Goal: Task Accomplishment & Management: Use online tool/utility

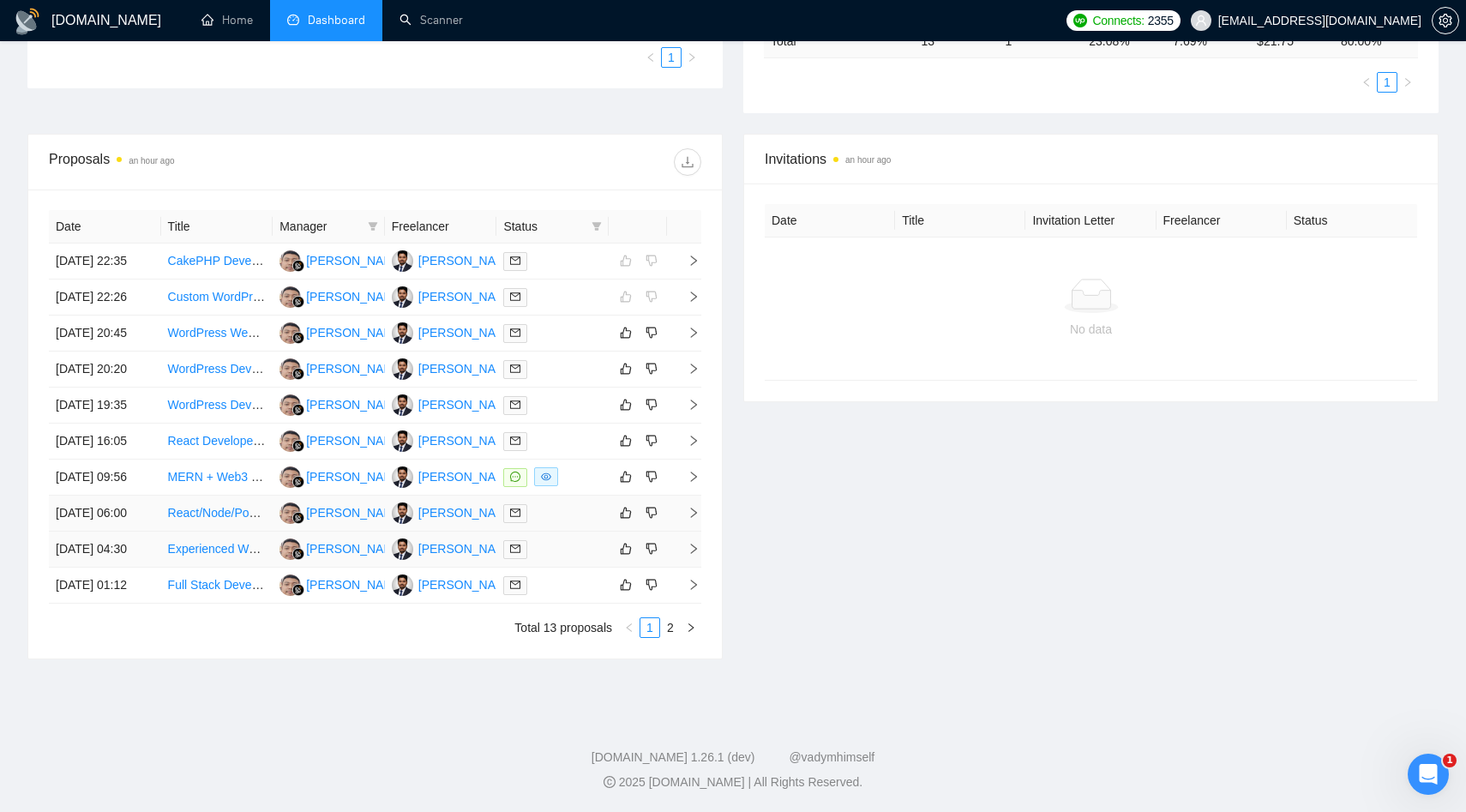
scroll to position [609, 0]
click at [675, 627] on link "2" at bounding box center [670, 627] width 19 height 19
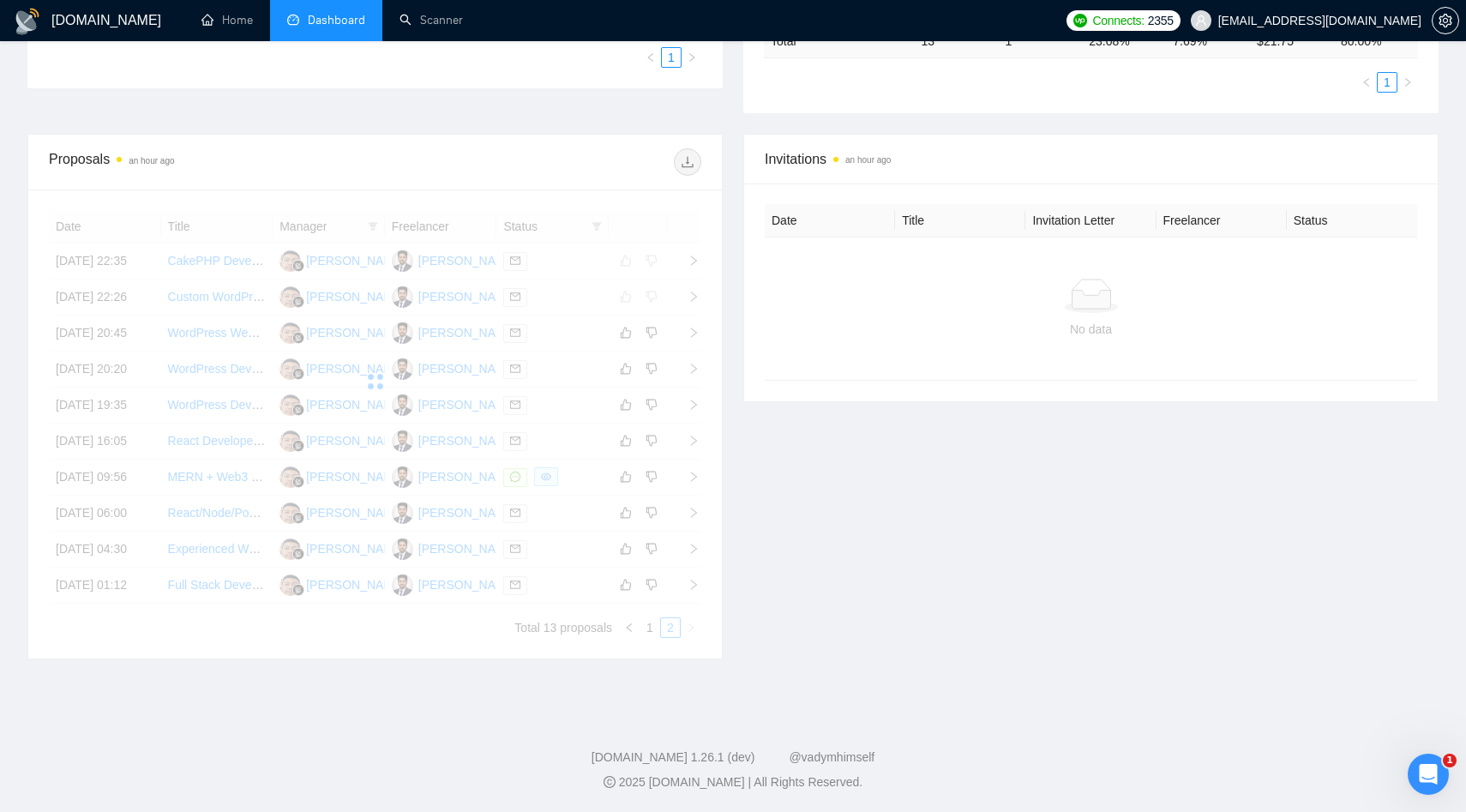
scroll to position [244, 0]
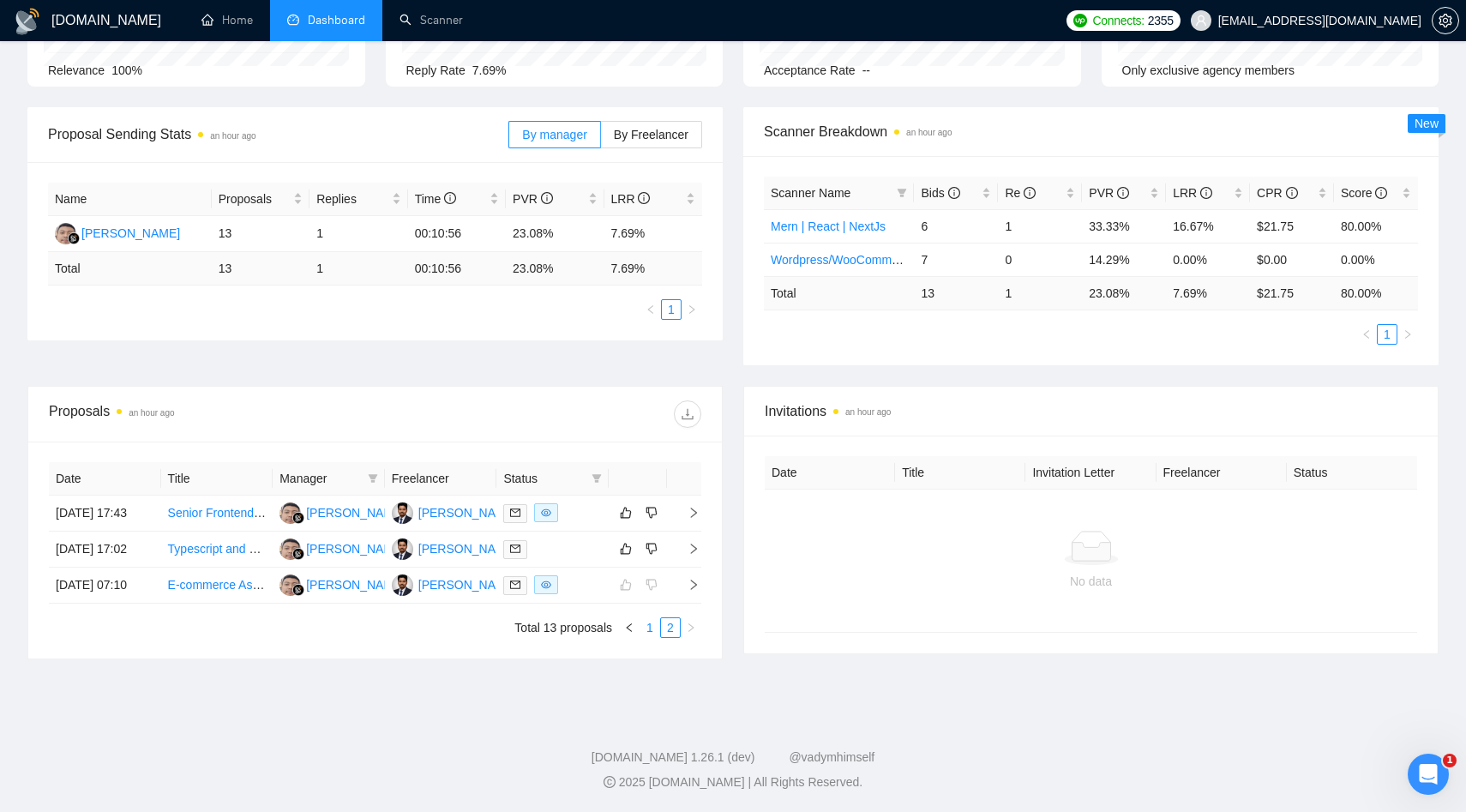
click at [656, 631] on link "1" at bounding box center [649, 627] width 19 height 19
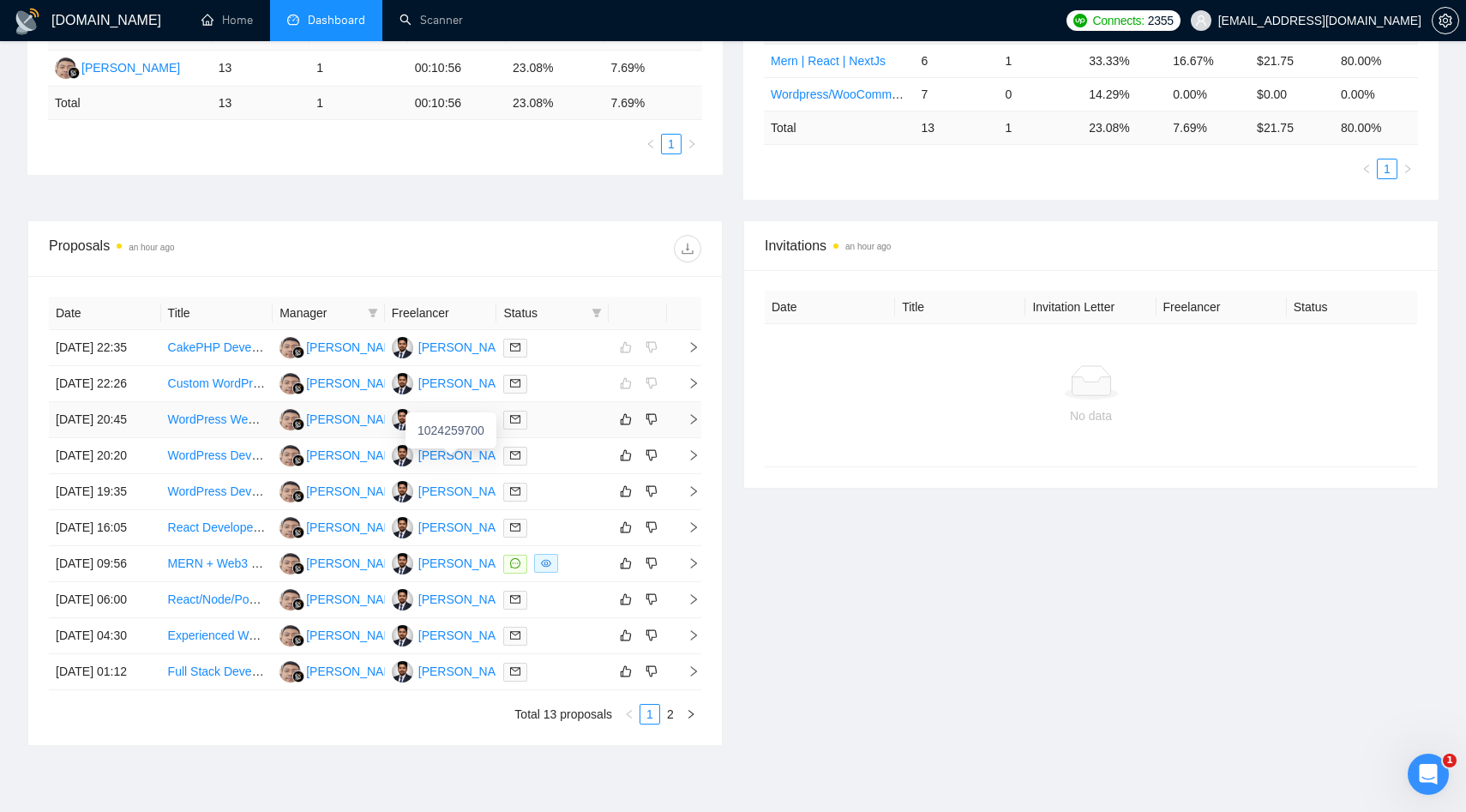
scroll to position [609, 0]
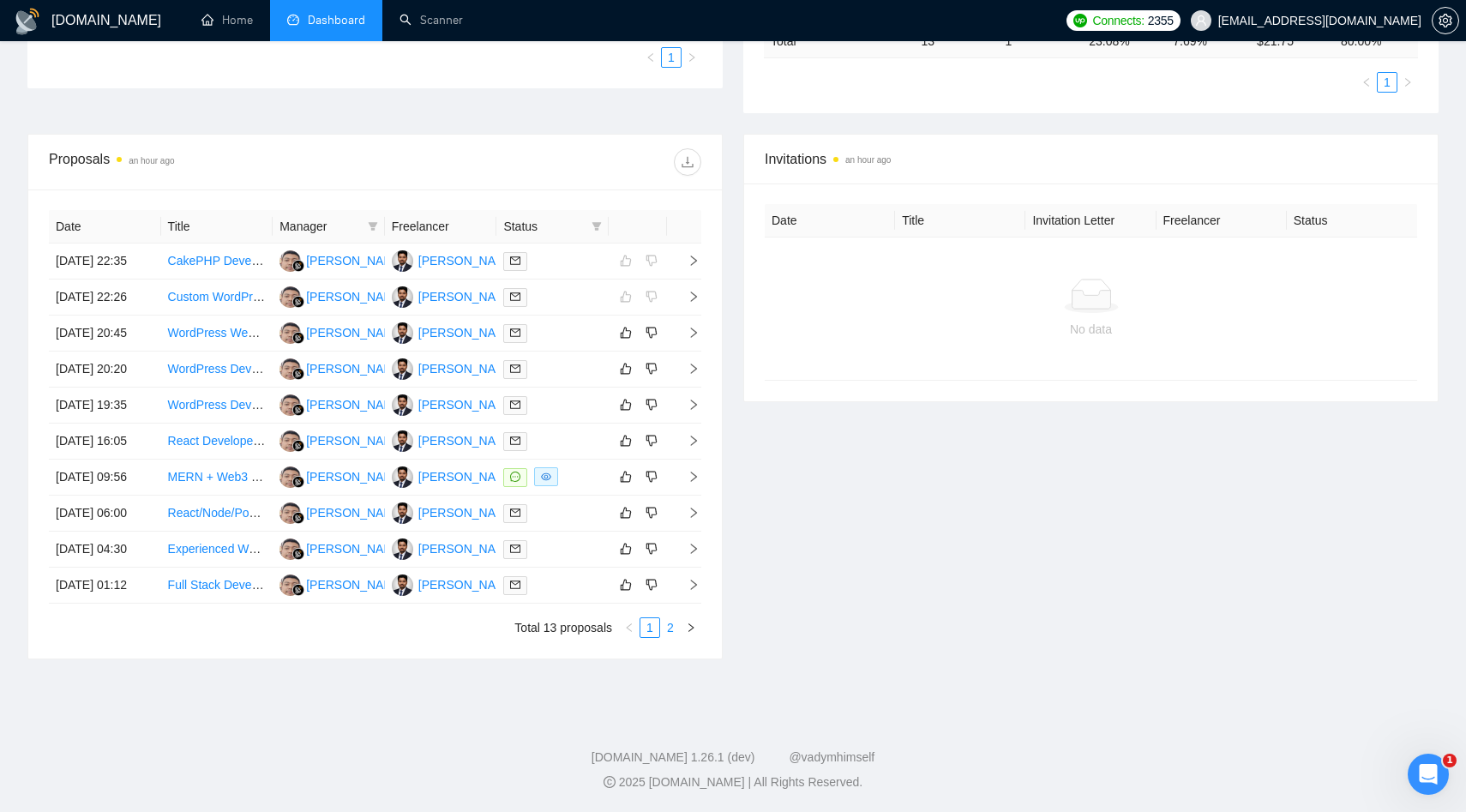
click at [671, 625] on link "2" at bounding box center [670, 627] width 19 height 19
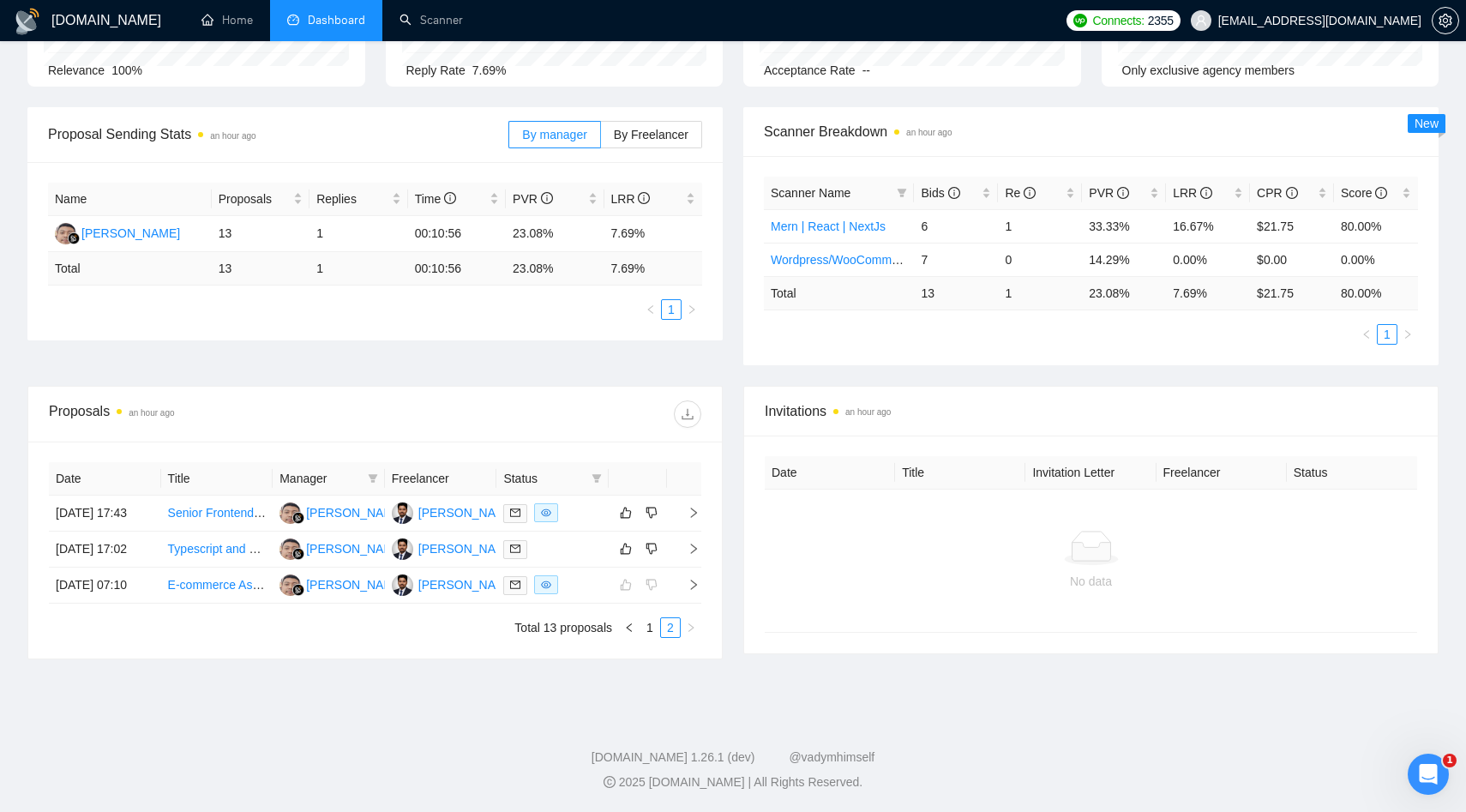
scroll to position [244, 0]
click at [646, 630] on link "1" at bounding box center [649, 627] width 19 height 19
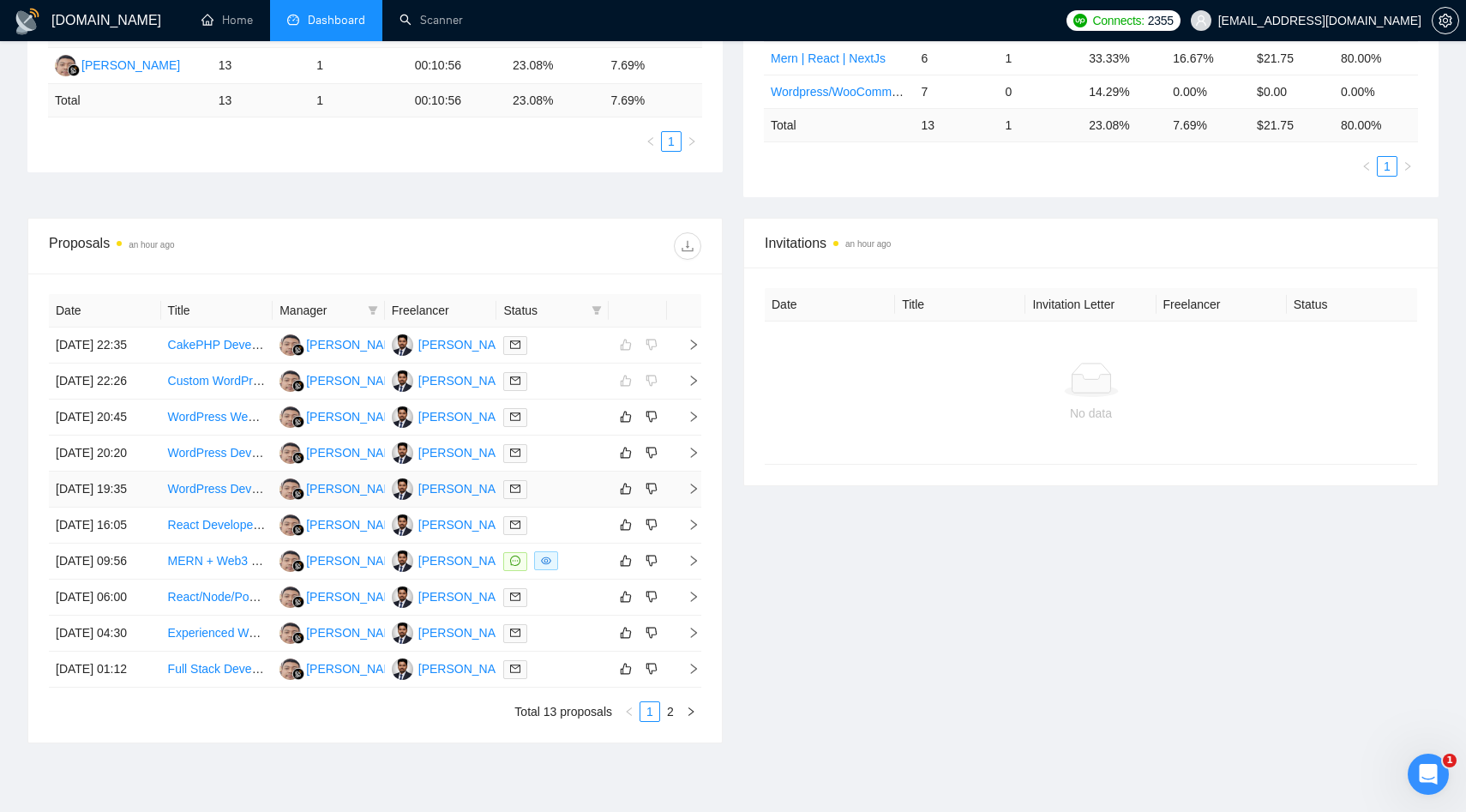
scroll to position [404, 0]
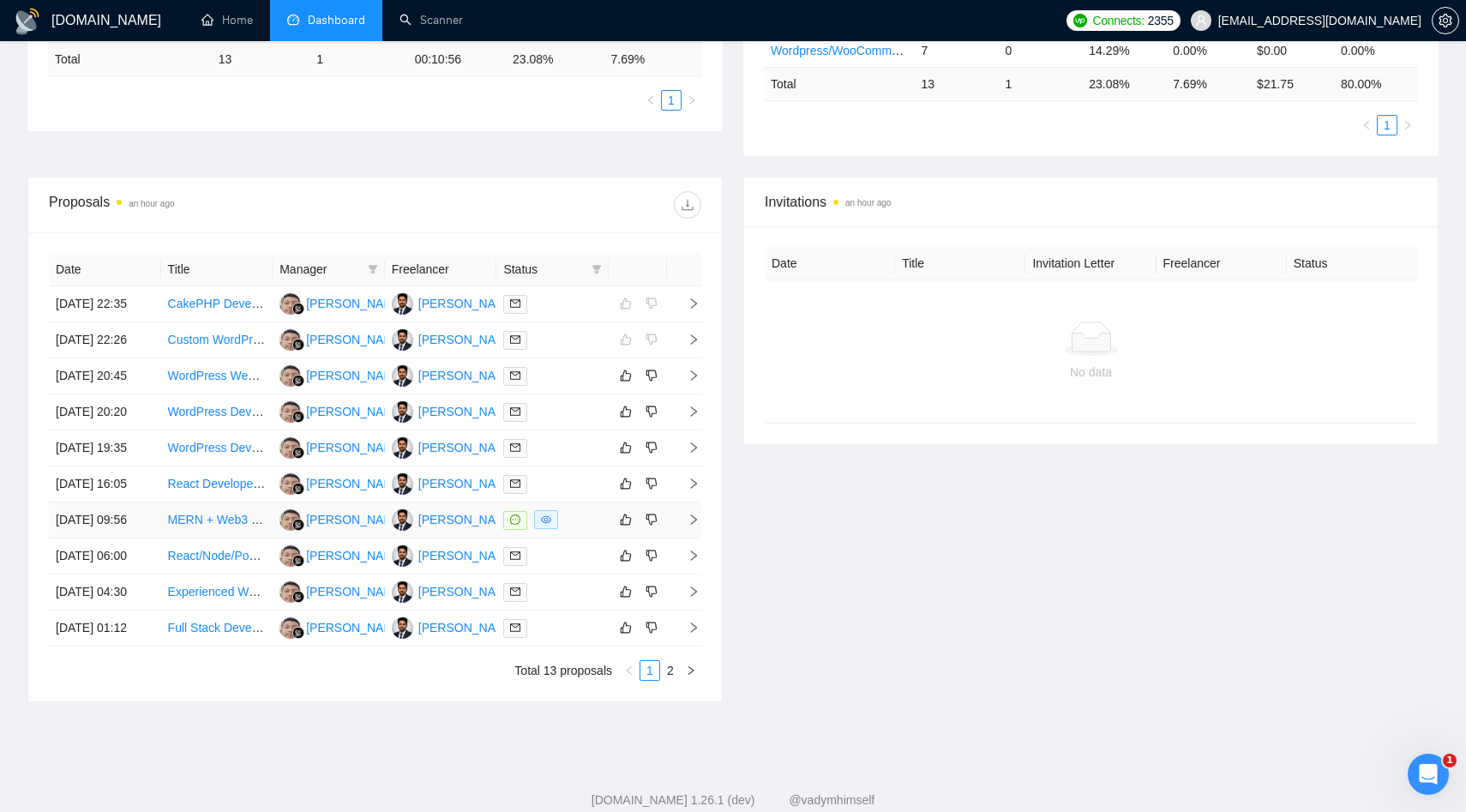
click at [571, 530] on div at bounding box center [552, 520] width 98 height 20
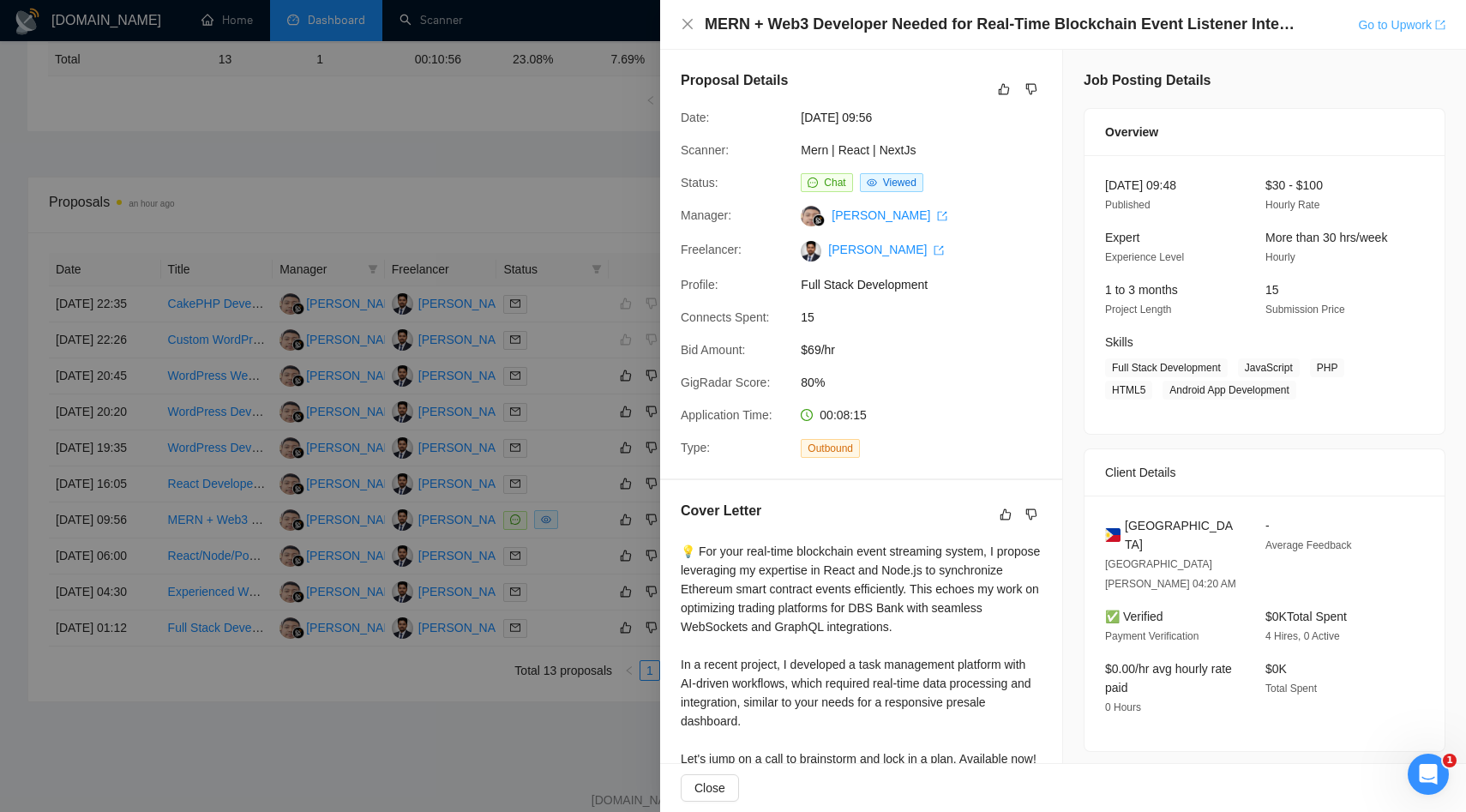
click at [1406, 24] on link "Go to Upwork" at bounding box center [1402, 25] width 87 height 14
click at [612, 489] on div at bounding box center [733, 406] width 1466 height 812
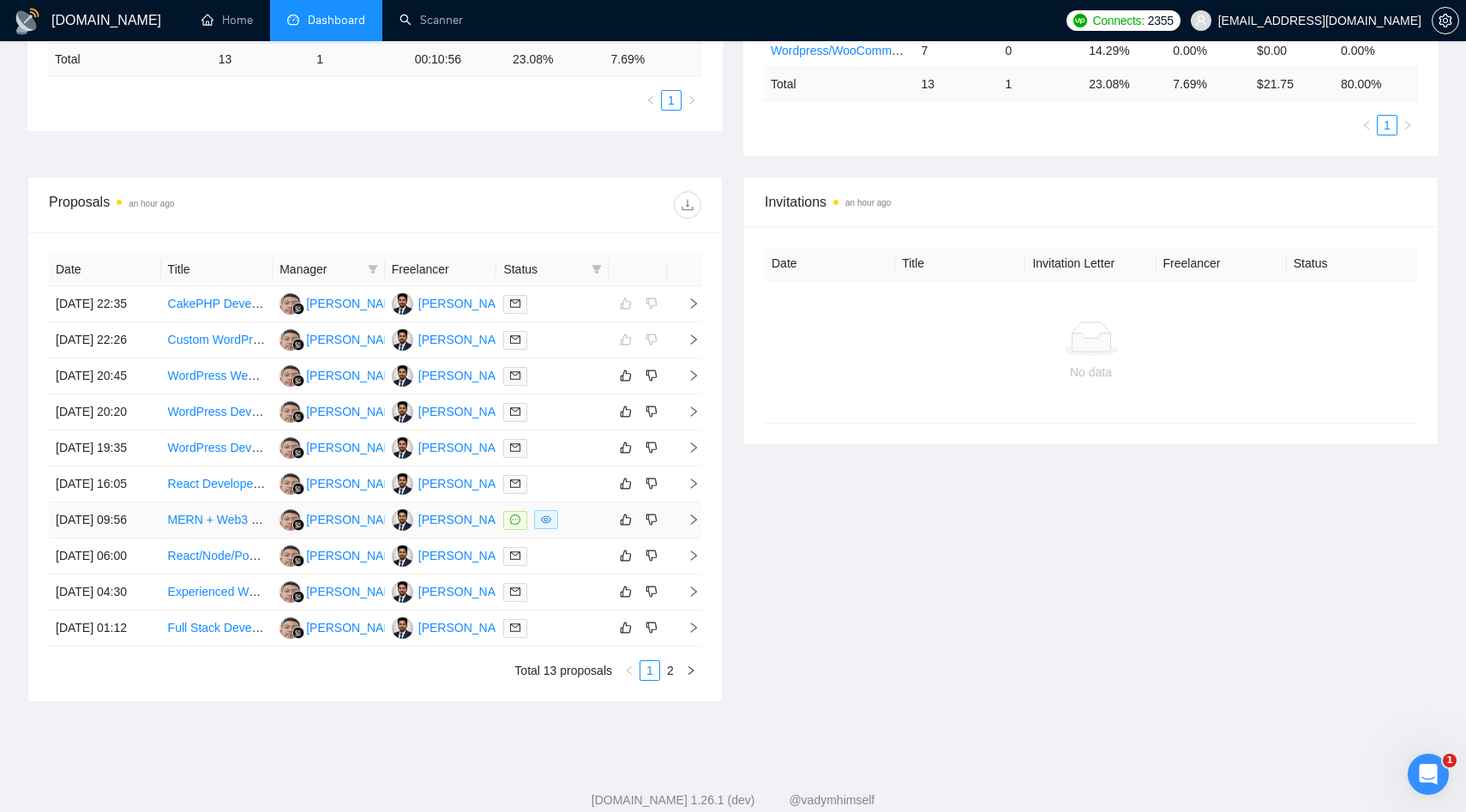
scroll to position [609, 0]
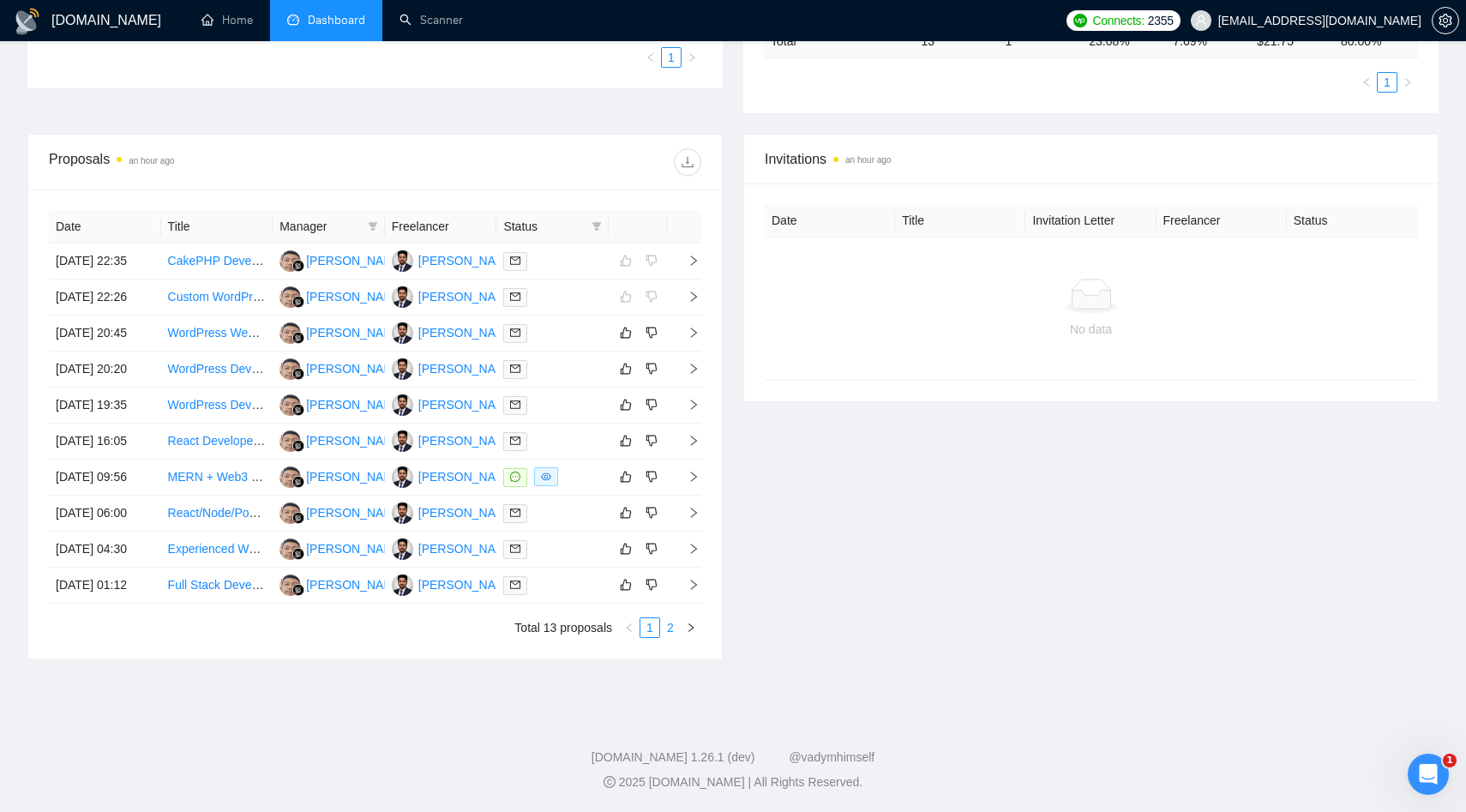
click at [669, 627] on link "2" at bounding box center [670, 627] width 19 height 19
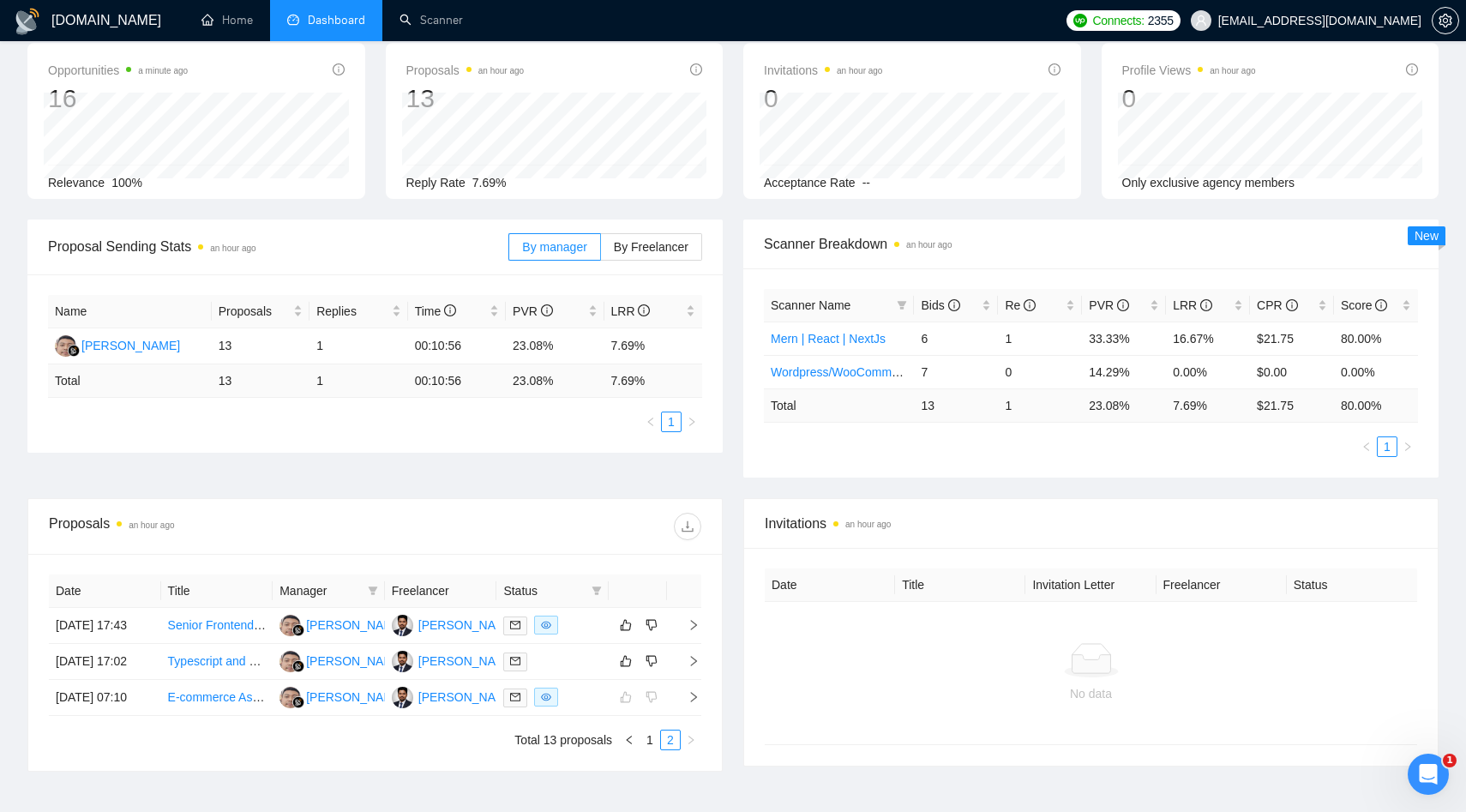
scroll to position [0, 0]
